Goal: Information Seeking & Learning: Find contact information

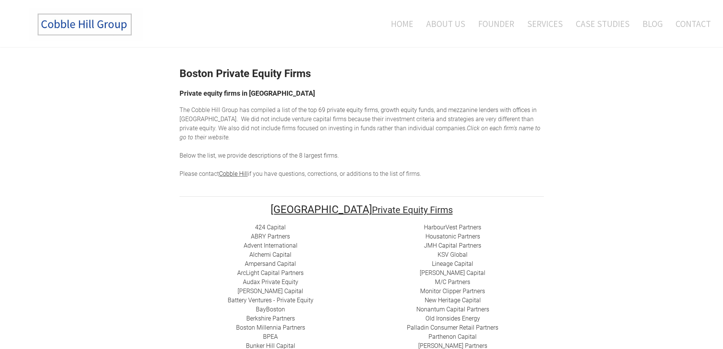
click at [80, 25] on img at bounding box center [86, 24] width 114 height 33
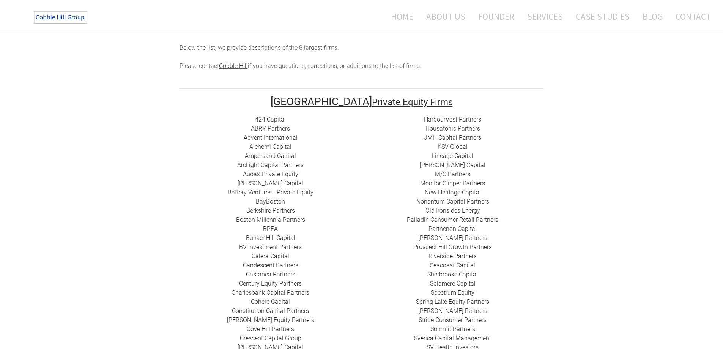
scroll to position [190, 0]
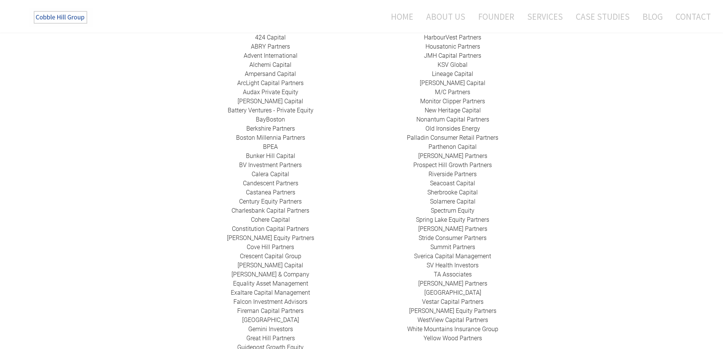
click at [269, 125] on link "Berkshire Partners" at bounding box center [270, 128] width 49 height 7
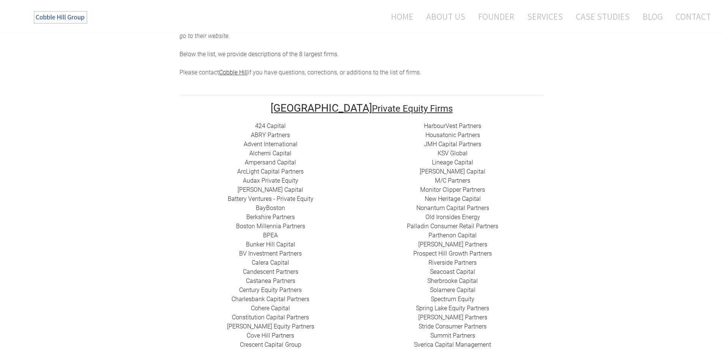
scroll to position [0, 0]
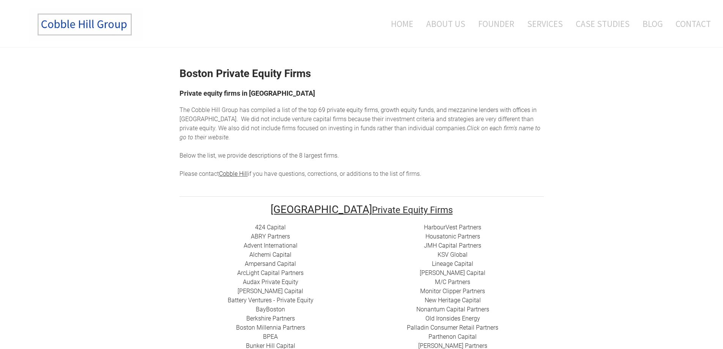
click at [217, 29] on ul "Home About Us Founder Services Case Studies Blog Contact" at bounding box center [451, 24] width 520 height 32
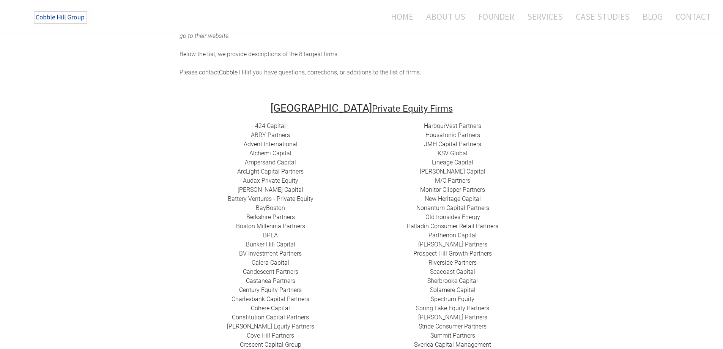
scroll to position [114, 0]
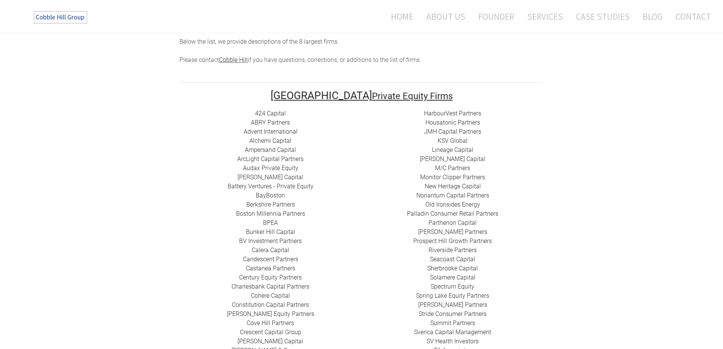
click at [443, 246] on link "Riverside Partners" at bounding box center [453, 249] width 48 height 7
click at [272, 119] on link "​ABRY Partners" at bounding box center [270, 122] width 39 height 7
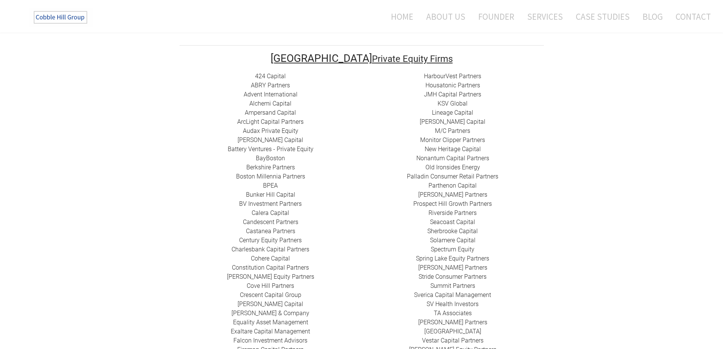
scroll to position [152, 0]
click at [271, 72] on link "424 Capital" at bounding box center [270, 75] width 31 height 7
click at [263, 90] on link "Advent International" at bounding box center [271, 93] width 54 height 7
